Goal: Navigation & Orientation: Locate item on page

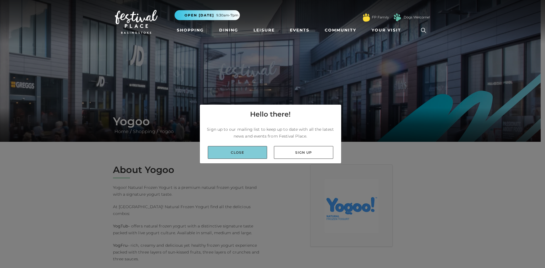
click at [239, 150] on link "Close" at bounding box center [237, 152] width 59 height 13
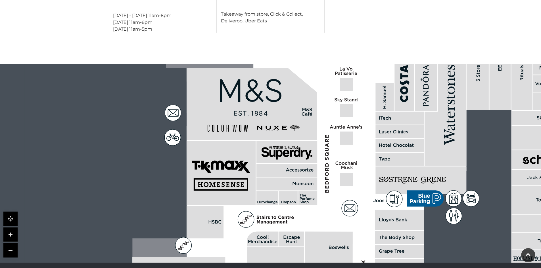
scroll to position [402, 0]
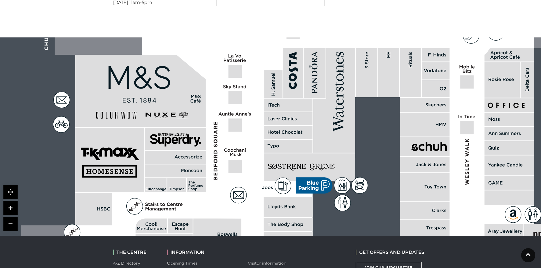
drag, startPoint x: 387, startPoint y: 133, endPoint x: 294, endPoint y: 145, distance: 94.2
click at [293, 145] on polygon at bounding box center [289, 220] width 536 height 621
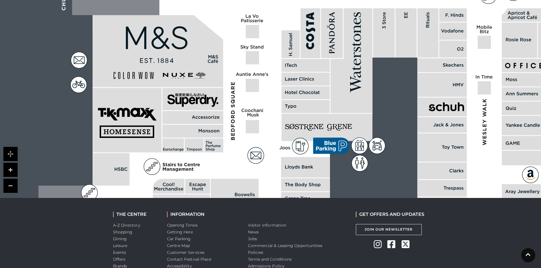
scroll to position [459, 0]
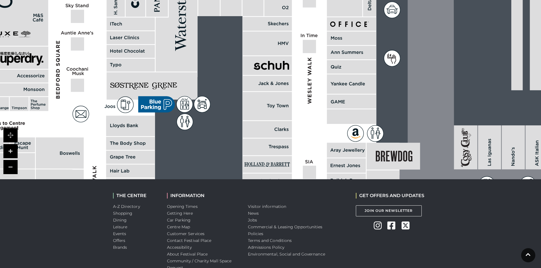
drag, startPoint x: 279, startPoint y: 152, endPoint x: 106, endPoint y: 130, distance: 174.6
click at [106, 130] on polygon at bounding box center [131, 139] width 536 height 621
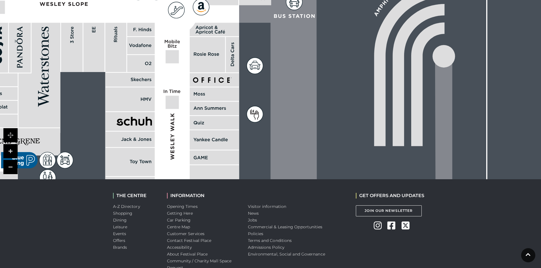
drag, startPoint x: 335, startPoint y: 79, endPoint x: 523, endPoint y: 164, distance: 205.3
click at [431, 153] on icon at bounding box center [246, 130] width 1602 height 886
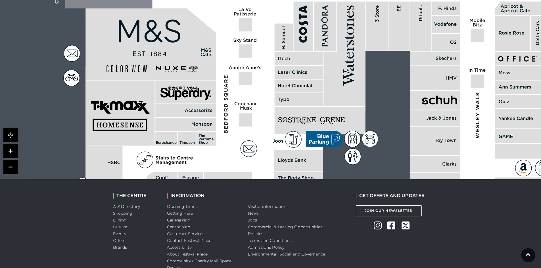
drag, startPoint x: 489, startPoint y: 120, endPoint x: 251, endPoint y: 68, distance: 243.6
click at [251, 72] on rect at bounding box center [245, 78] width 13 height 13
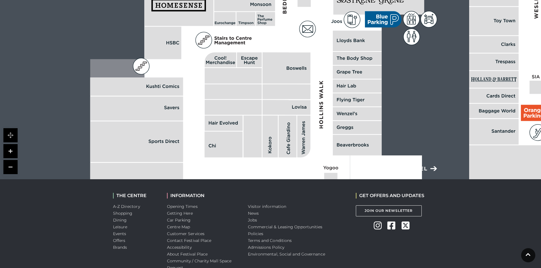
drag, startPoint x: 250, startPoint y: 138, endPoint x: 309, endPoint y: 18, distance: 133.5
click at [309, 21] on icon at bounding box center [307, 29] width 16 height 16
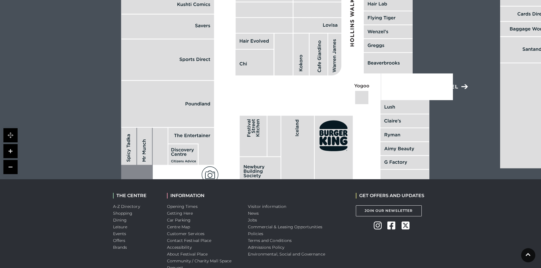
drag, startPoint x: 276, startPoint y: 109, endPoint x: 307, endPoint y: 27, distance: 87.7
click at [307, 34] on rect at bounding box center [300, 55] width 15 height 42
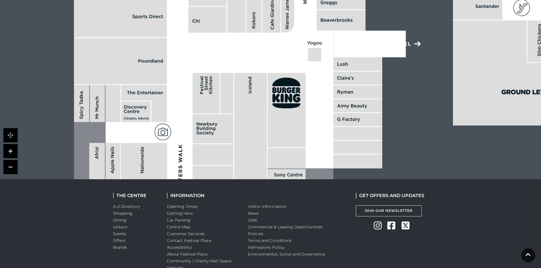
drag, startPoint x: 340, startPoint y: 113, endPoint x: 297, endPoint y: 108, distance: 43.2
click at [297, 103] on icon at bounding box center [296, 98] width 7 height 9
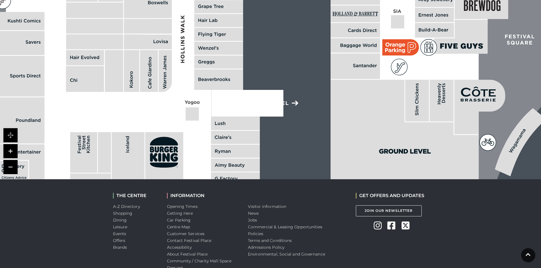
drag, startPoint x: 316, startPoint y: 66, endPoint x: 196, endPoint y: 109, distance: 128.1
click at [196, 109] on rect at bounding box center [192, 114] width 13 height 13
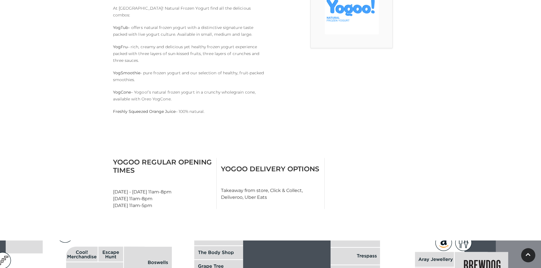
scroll to position [0, 0]
